Goal: Task Accomplishment & Management: Manage account settings

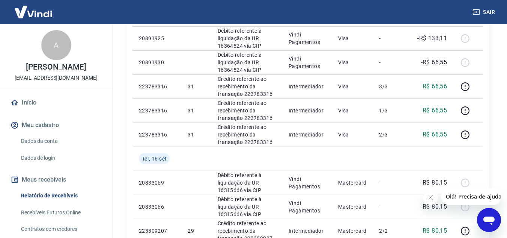
scroll to position [125, 0]
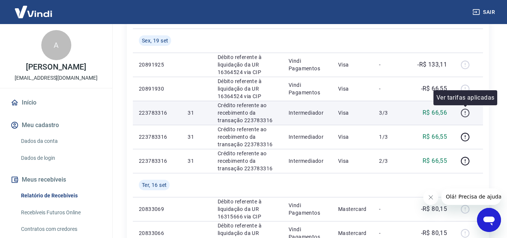
click at [467, 114] on icon "button" at bounding box center [464, 112] width 9 height 9
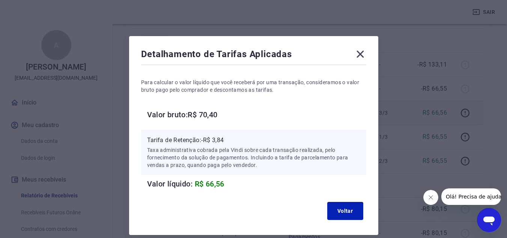
click at [358, 53] on icon at bounding box center [360, 54] width 12 height 12
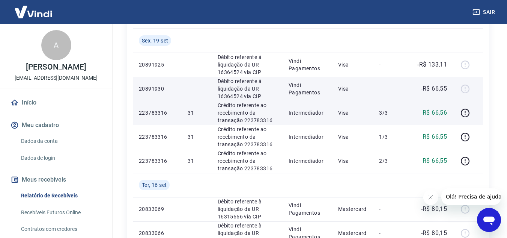
click at [259, 89] on p "Débito referente à liquidação da UR 16364524 via CIP" at bounding box center [247, 88] width 59 height 23
click at [198, 89] on td at bounding box center [197, 89] width 30 height 24
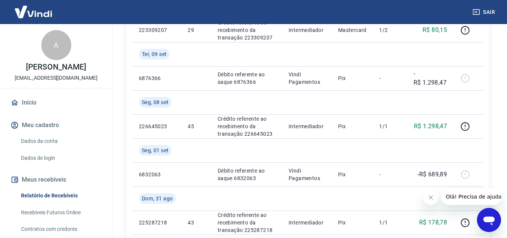
scroll to position [375, 0]
